Goal: Task Accomplishment & Management: Manage account settings

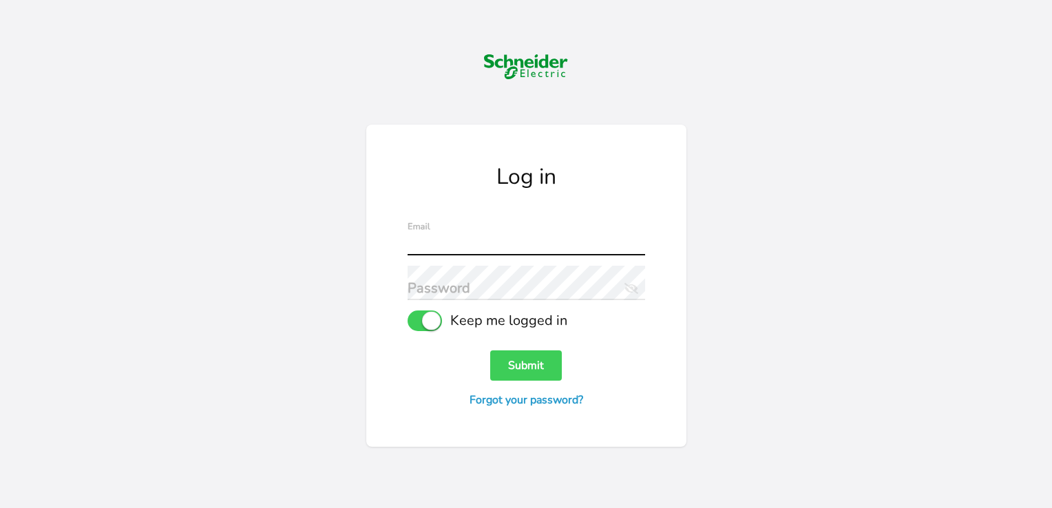
type input "[EMAIL_ADDRESS][PERSON_NAME][DOMAIN_NAME]"
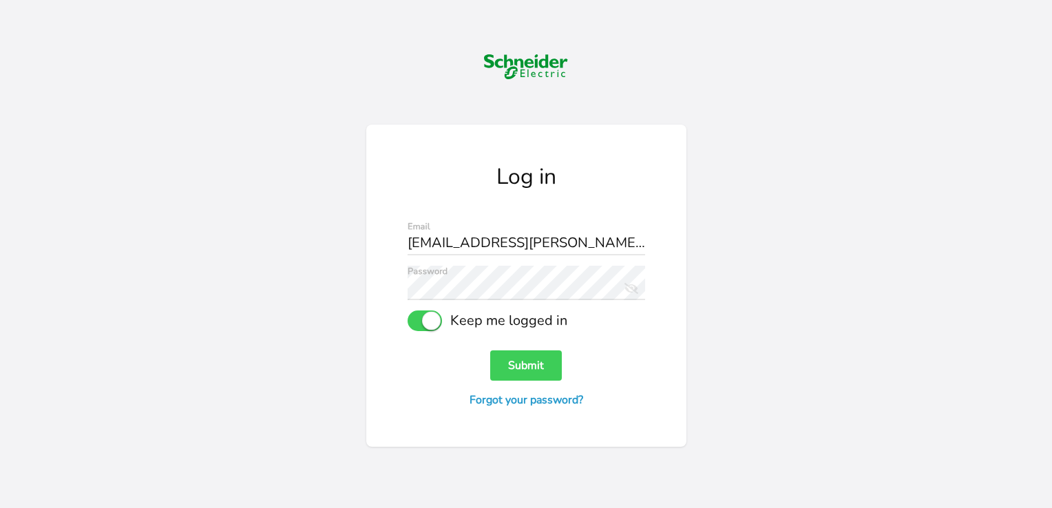
click at [623, 290] on icon "Eye Slash Icon" at bounding box center [629, 286] width 19 height 19
click at [518, 357] on button "Submit" at bounding box center [526, 366] width 72 height 30
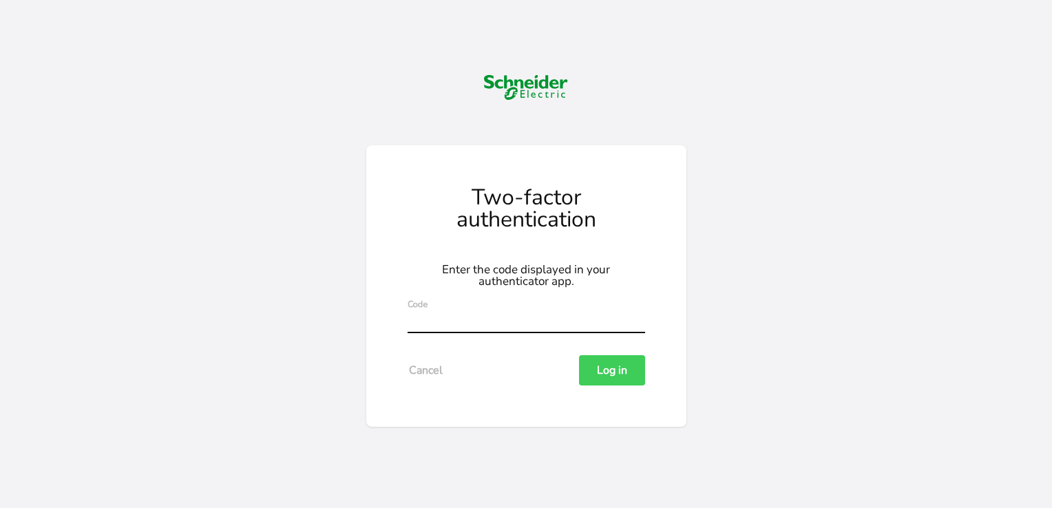
click at [448, 326] on input "text" at bounding box center [527, 316] width 238 height 34
type input "263205"
click at [579, 355] on button "Log in" at bounding box center [612, 370] width 66 height 30
